Goal: Task Accomplishment & Management: Manage account settings

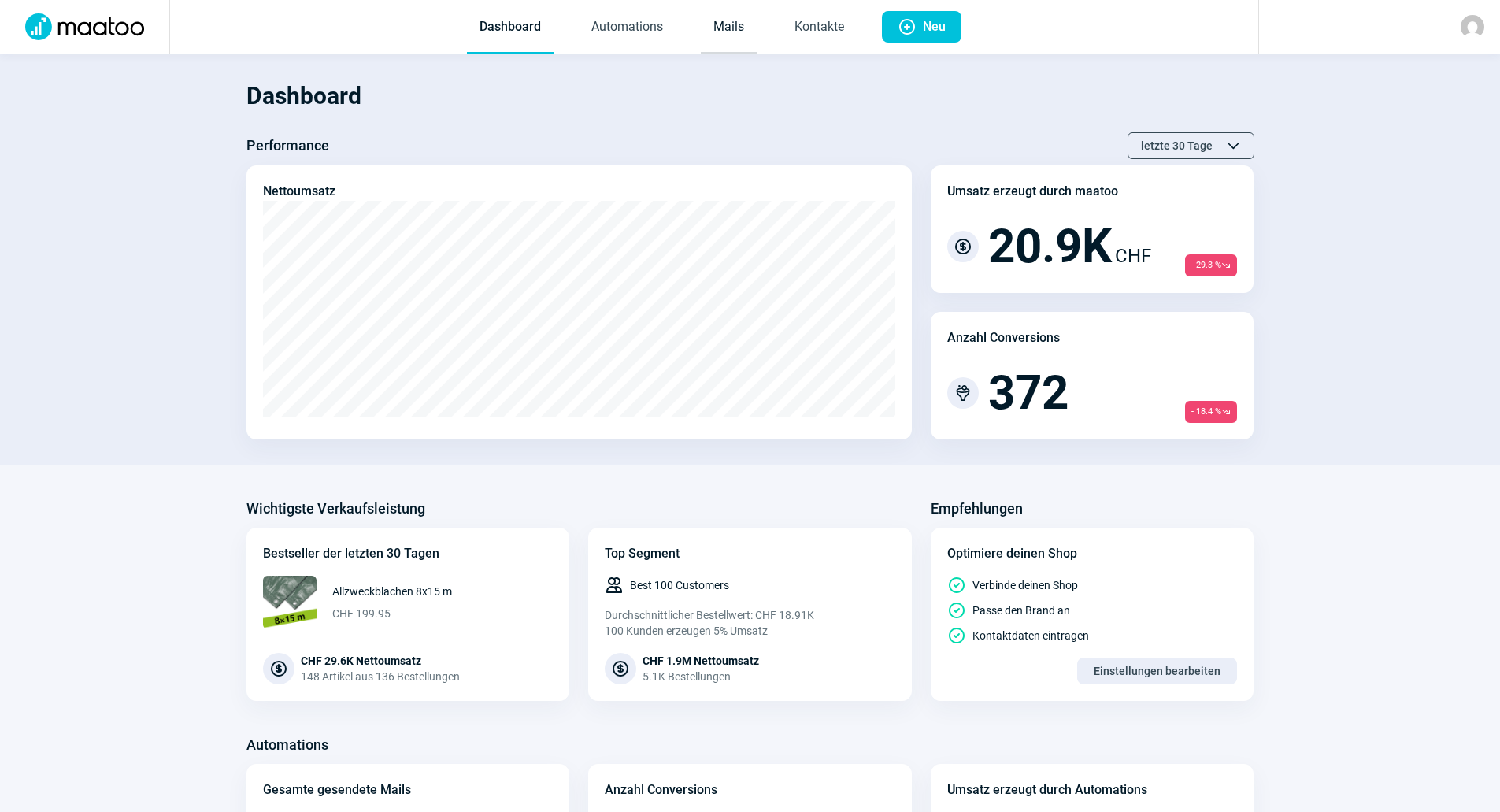
click at [743, 18] on link "Mails" at bounding box center [729, 28] width 56 height 52
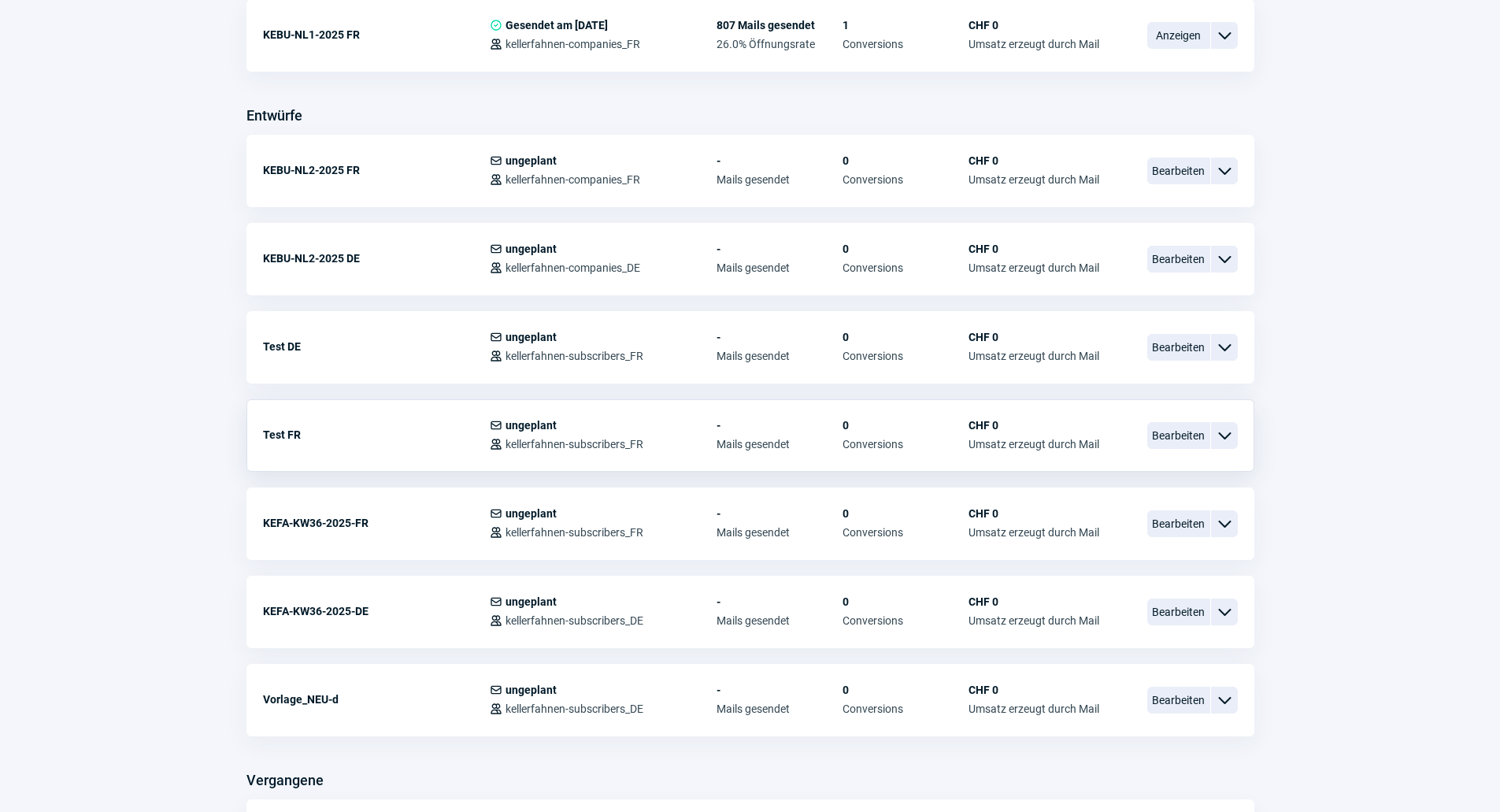
scroll to position [630, 0]
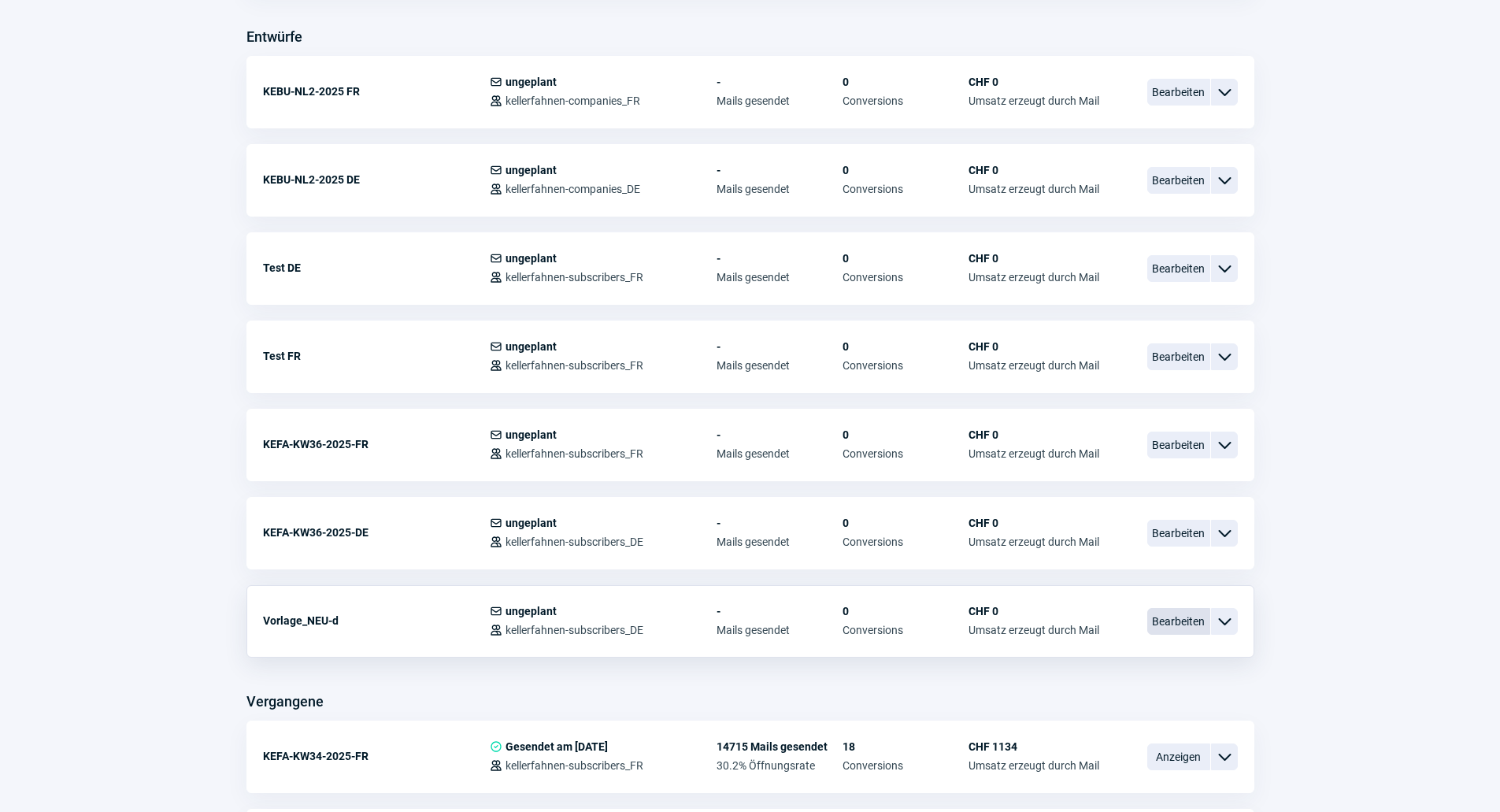
click at [1186, 626] on span "Bearbeiten" at bounding box center [1179, 621] width 63 height 27
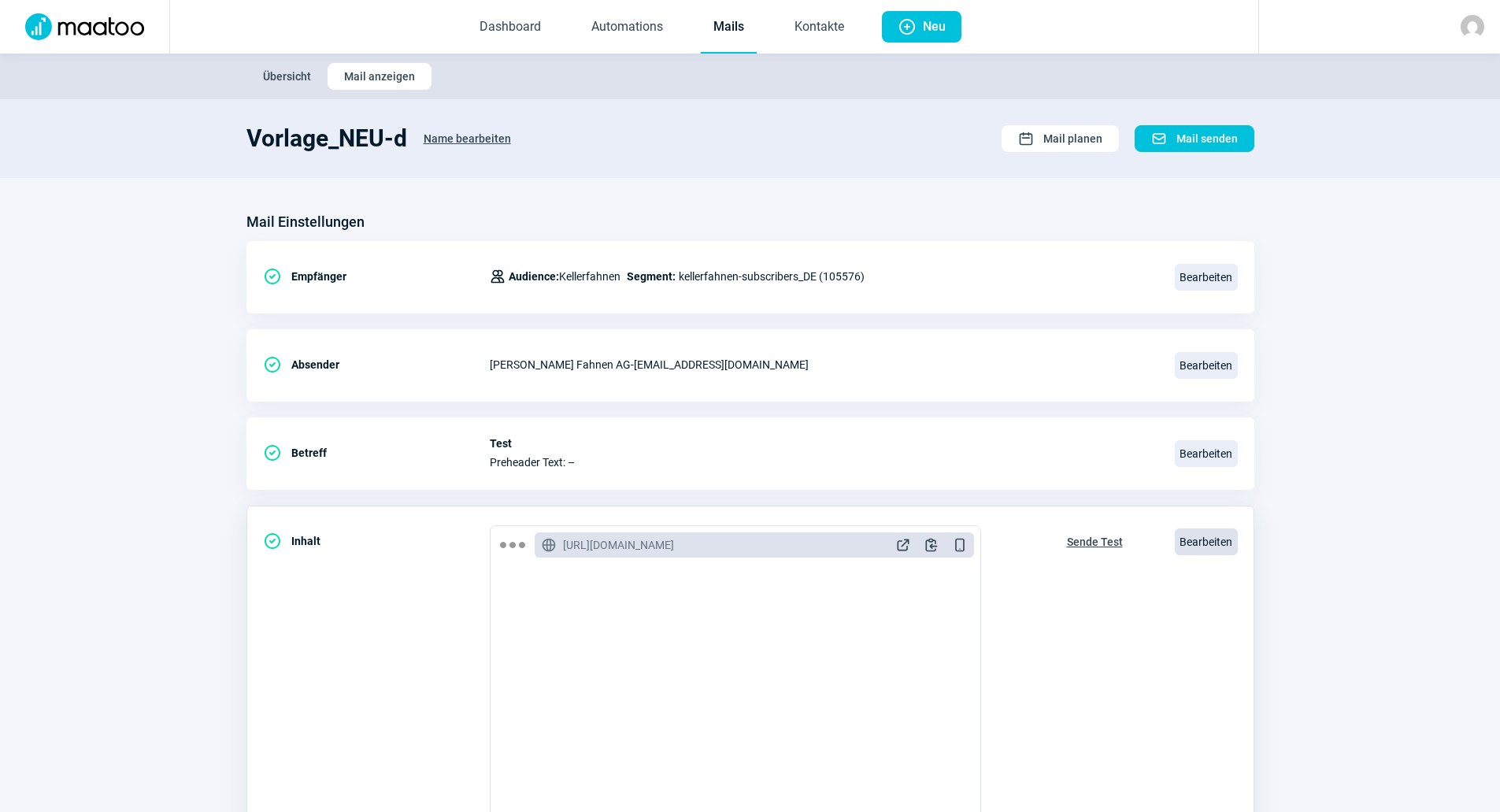
click at [1216, 533] on span "Bearbeiten" at bounding box center [1206, 542] width 63 height 27
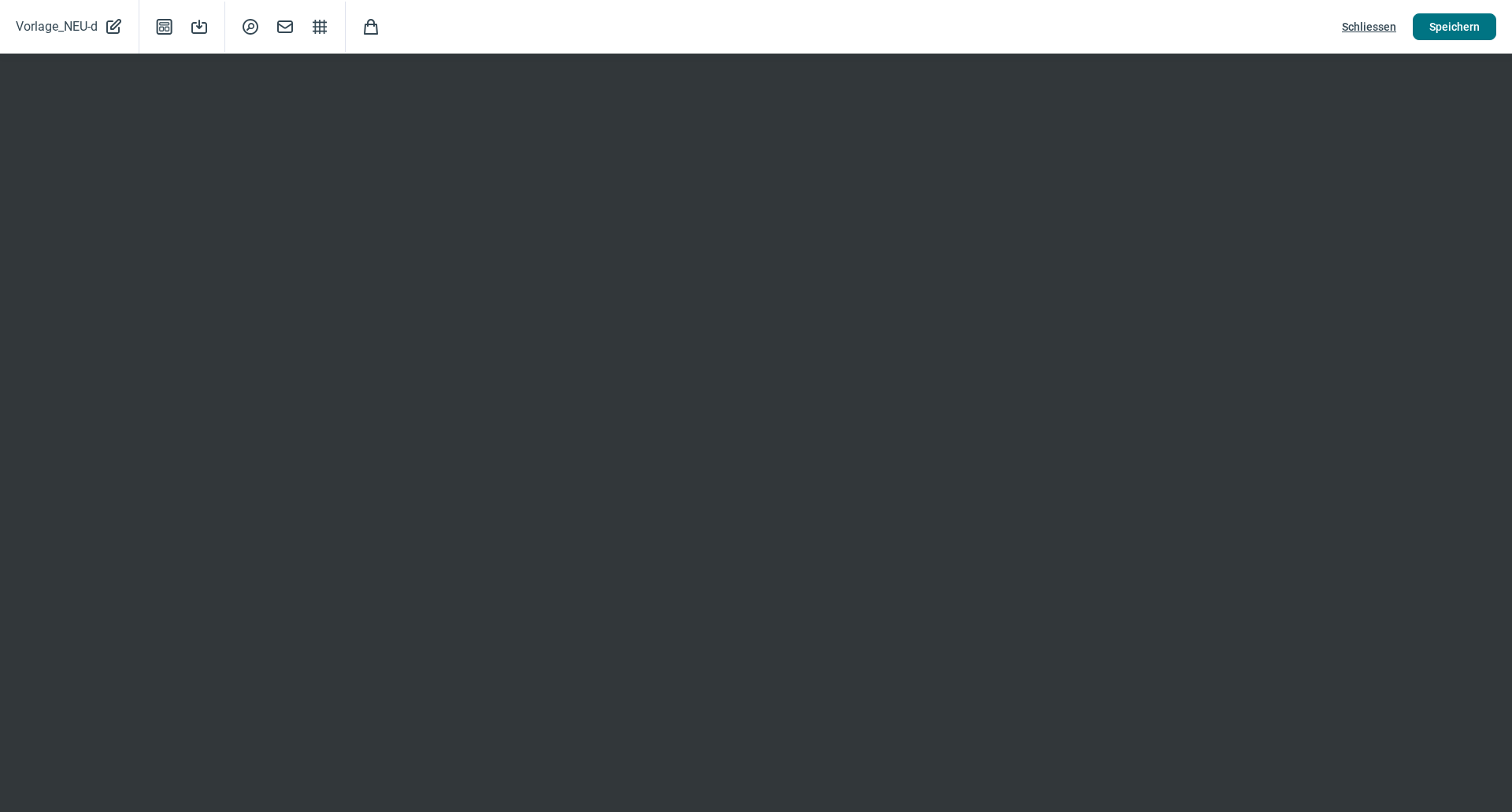
click at [1463, 28] on span "Speichern" at bounding box center [1454, 27] width 50 height 25
click at [1388, 23] on span "Schliessen" at bounding box center [1368, 27] width 55 height 25
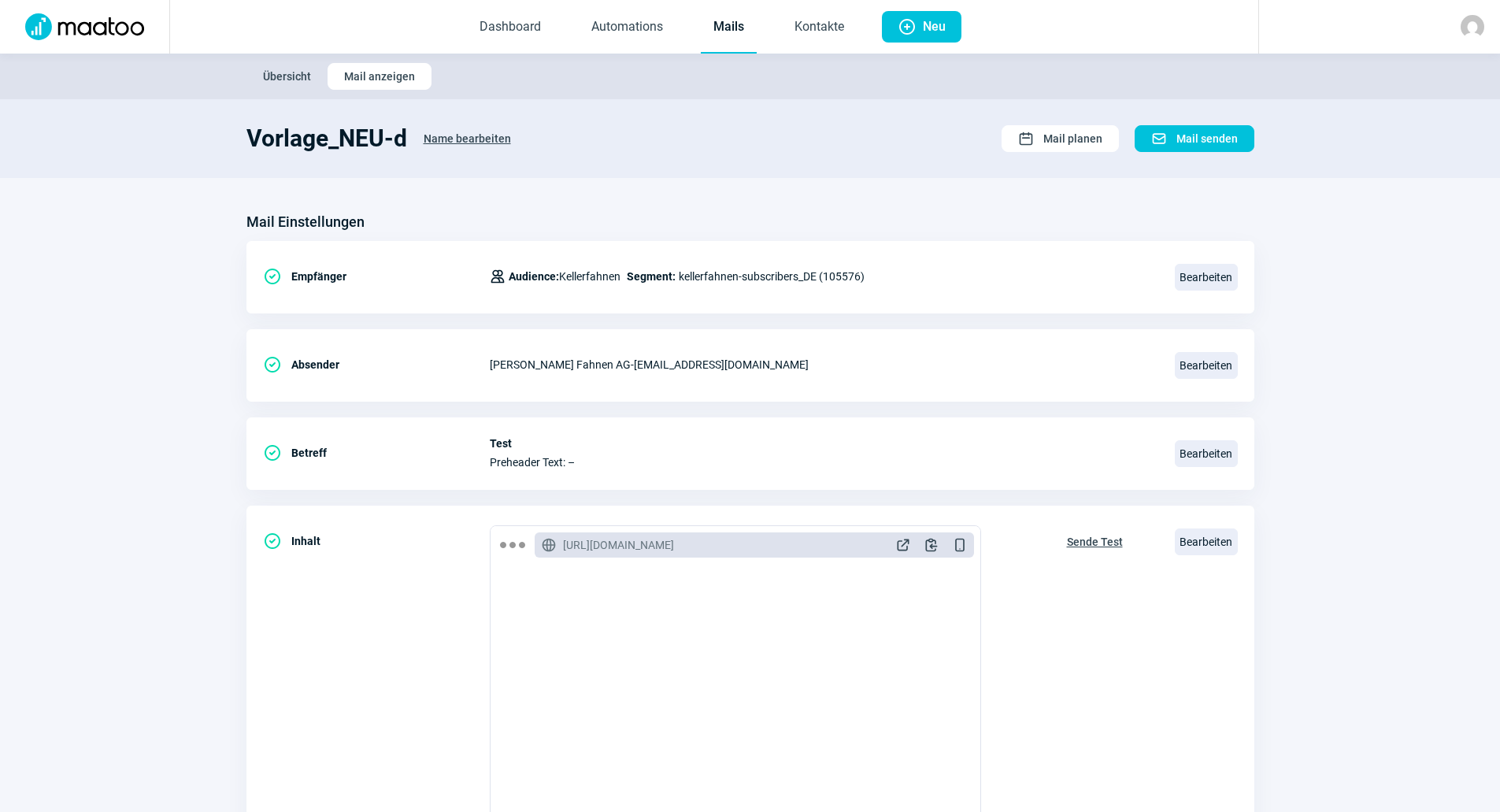
drag, startPoint x: 709, startPoint y: 22, endPoint x: 713, endPoint y: 48, distance: 26.3
click at [710, 22] on link "Mails" at bounding box center [729, 28] width 56 height 52
